Goal: Task Accomplishment & Management: Use online tool/utility

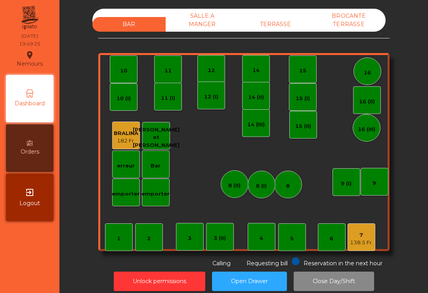
click at [280, 26] on div "TERRASSE" at bounding box center [275, 24] width 73 height 15
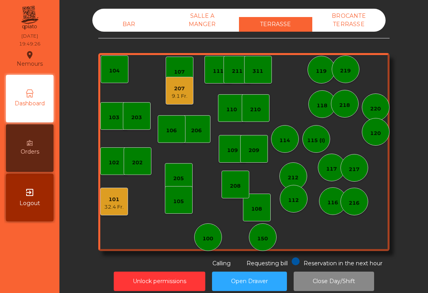
click at [115, 204] on div "32.4 Fr." at bounding box center [113, 207] width 19 height 8
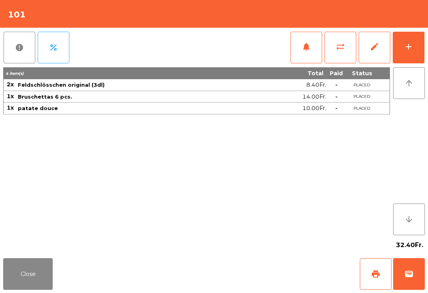
click at [418, 270] on button "wallet" at bounding box center [409, 275] width 32 height 32
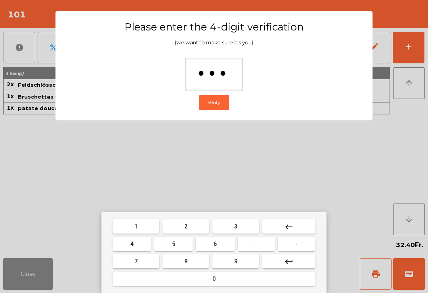
type input "****"
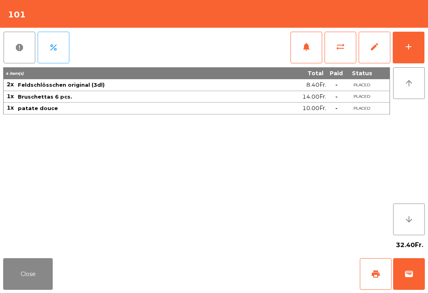
click at [301, 274] on div "Close print wallet" at bounding box center [214, 274] width 428 height 38
click at [296, 267] on div "Close print wallet" at bounding box center [214, 274] width 428 height 38
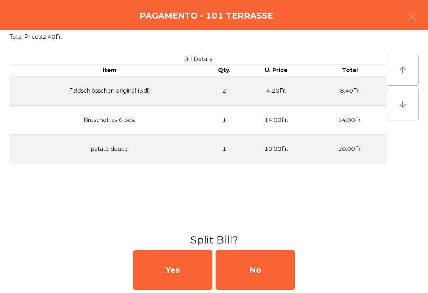
click at [283, 270] on div "No" at bounding box center [255, 271] width 79 height 40
click at [275, 273] on div "MB" at bounding box center [255, 271] width 79 height 40
click at [277, 270] on div "No" at bounding box center [255, 271] width 79 height 40
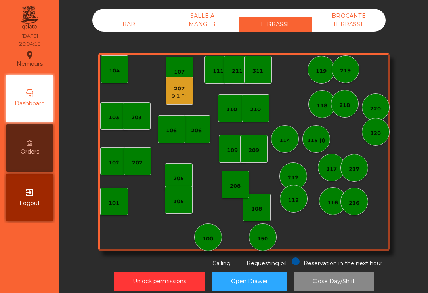
click at [178, 85] on div "207" at bounding box center [180, 89] width 16 height 8
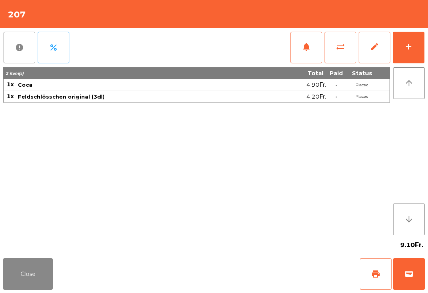
click at [367, 276] on button "print" at bounding box center [376, 275] width 32 height 32
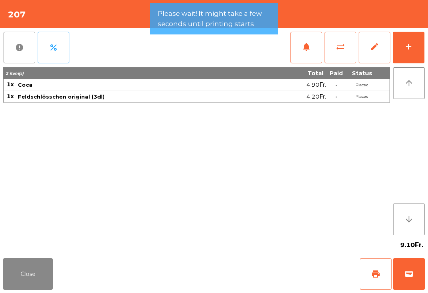
click at [34, 272] on button "Close" at bounding box center [28, 275] width 50 height 32
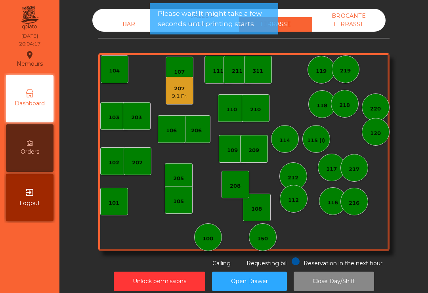
click at [132, 22] on div "BAR" at bounding box center [128, 24] width 73 height 15
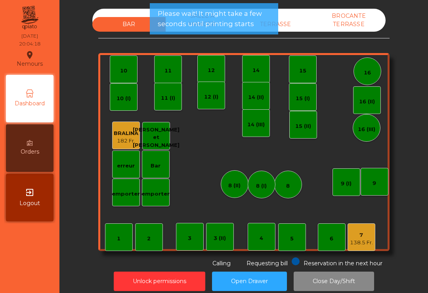
click at [368, 240] on div "138.5 Fr." at bounding box center [361, 243] width 23 height 8
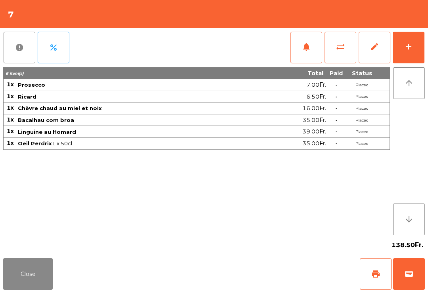
click at [412, 46] on div "add" at bounding box center [409, 47] width 10 height 10
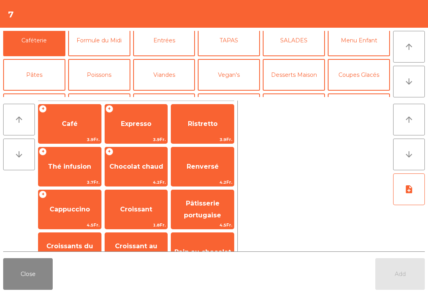
scroll to position [50, 0]
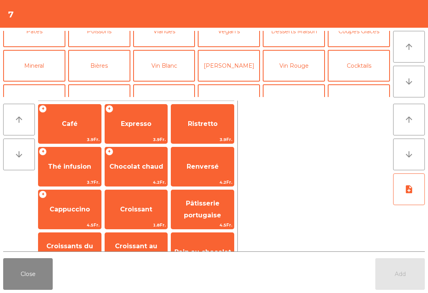
click at [237, 69] on button "[PERSON_NAME]" at bounding box center [229, 66] width 62 height 32
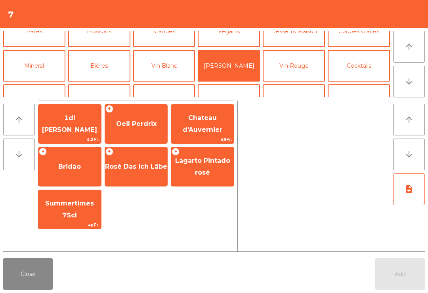
click at [125, 128] on span "Oeil Perdrix" at bounding box center [136, 123] width 63 height 21
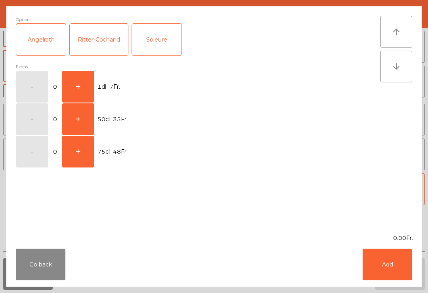
click at [82, 76] on button "+" at bounding box center [78, 87] width 32 height 32
click at [393, 276] on button "Add" at bounding box center [388, 265] width 50 height 32
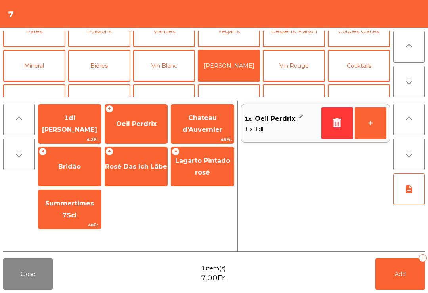
click at [377, 119] on button "+" at bounding box center [371, 123] width 32 height 32
click at [413, 280] on button "Add 2" at bounding box center [400, 275] width 50 height 32
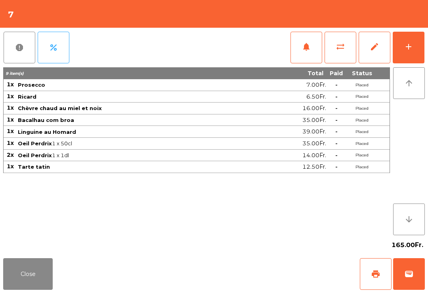
click at [9, 290] on button "Close" at bounding box center [28, 275] width 50 height 32
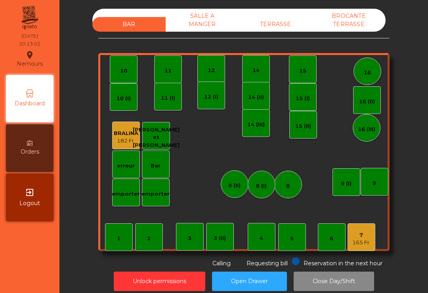
click at [272, 235] on div "4" at bounding box center [262, 237] width 28 height 28
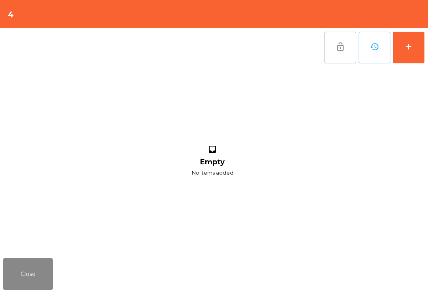
click at [416, 58] on button "add" at bounding box center [409, 48] width 32 height 32
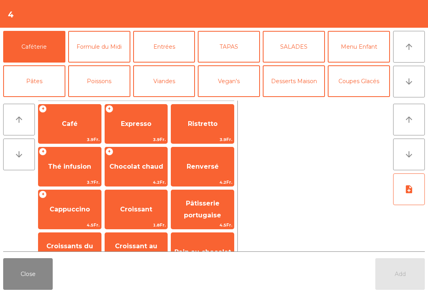
scroll to position [4, 0]
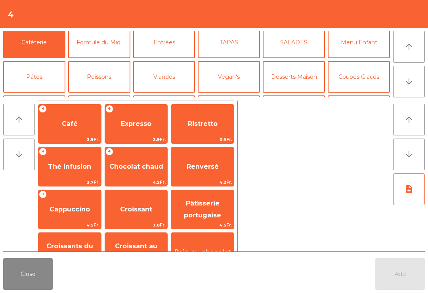
click at [46, 96] on button "Mineral" at bounding box center [34, 112] width 62 height 32
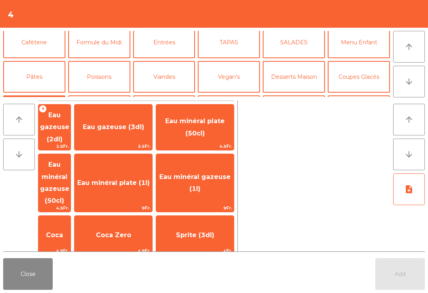
scroll to position [34, 0]
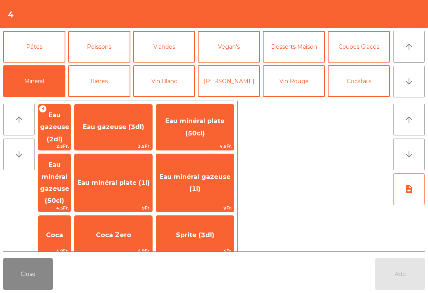
click at [71, 205] on span "4.5Fr." at bounding box center [54, 209] width 32 height 8
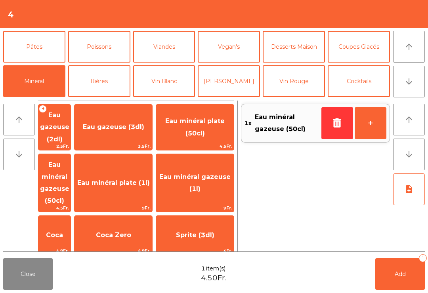
click at [414, 275] on button "Add 1" at bounding box center [400, 275] width 50 height 32
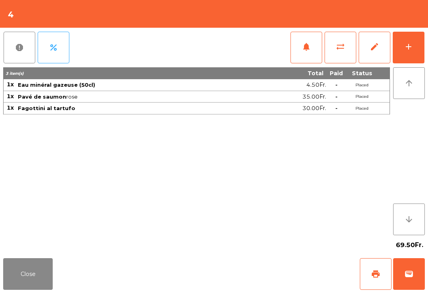
click at [44, 285] on button "Close" at bounding box center [28, 275] width 50 height 32
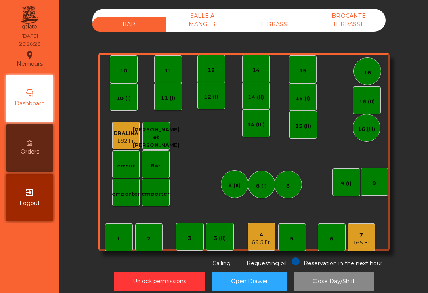
click at [375, 251] on div "7 165 Fr." at bounding box center [362, 238] width 28 height 28
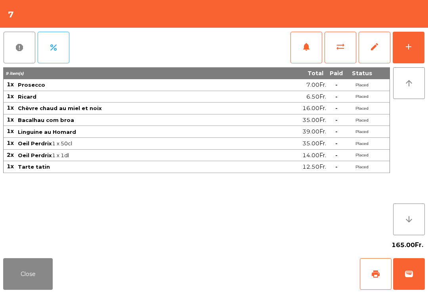
click at [416, 50] on button "add" at bounding box center [409, 48] width 32 height 32
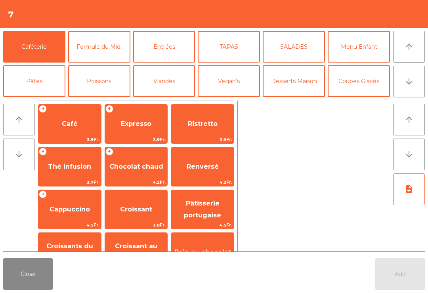
click at [409, 40] on button "arrow_upward" at bounding box center [409, 47] width 32 height 32
click at [136, 128] on span "Expresso" at bounding box center [136, 123] width 63 height 21
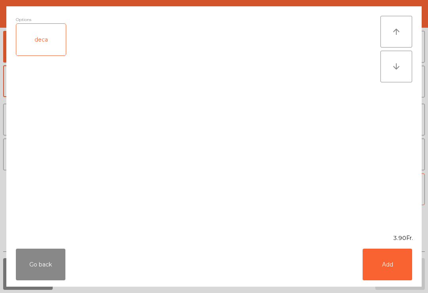
click at [399, 263] on button "Add" at bounding box center [388, 265] width 50 height 32
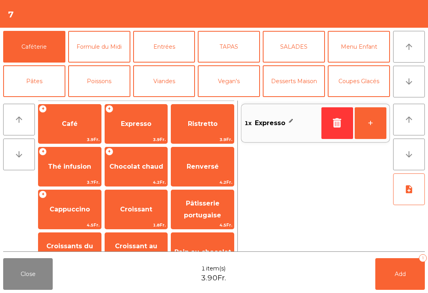
click at [399, 263] on button "Add 1" at bounding box center [400, 275] width 50 height 32
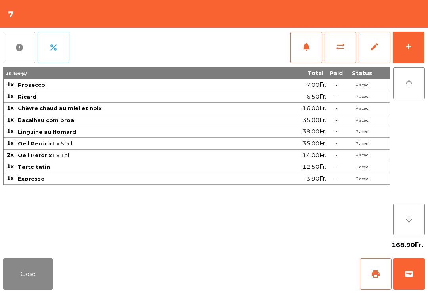
click at [23, 269] on button "Close" at bounding box center [28, 275] width 50 height 32
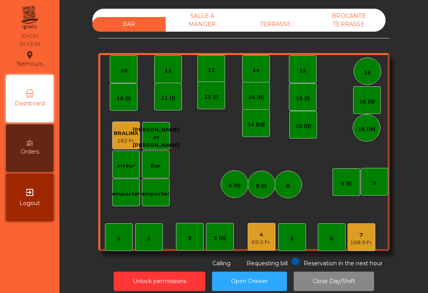
click at [358, 250] on div "7 168.9 Fr." at bounding box center [362, 238] width 28 height 28
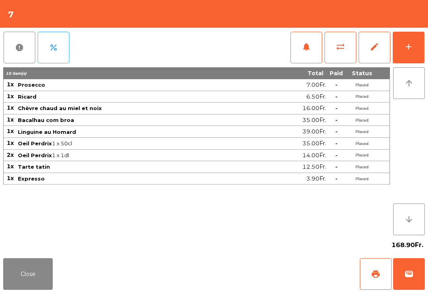
click at [379, 271] on span "print" at bounding box center [376, 275] width 10 height 10
